Goal: Information Seeking & Learning: Learn about a topic

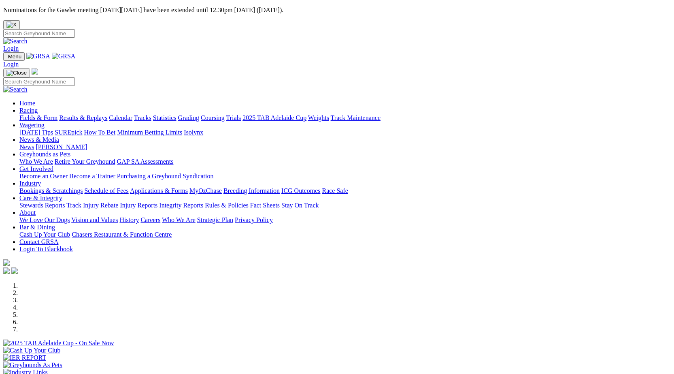
click at [132, 114] on link "Calendar" at bounding box center [120, 117] width 23 height 7
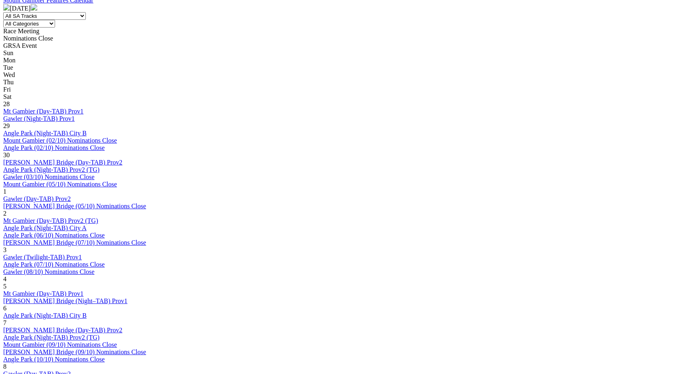
scroll to position [379, 0]
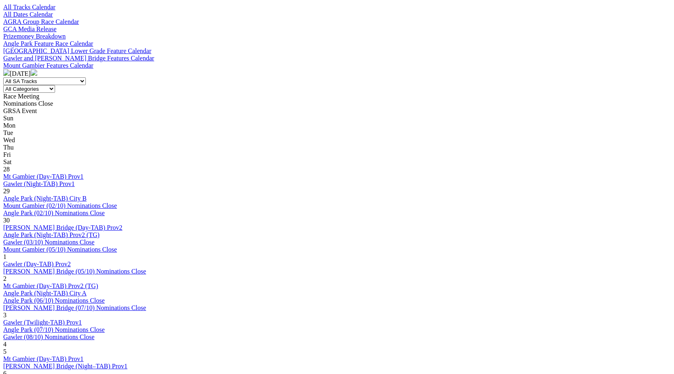
scroll to position [308, 0]
